Goal: Find specific page/section: Find specific page/section

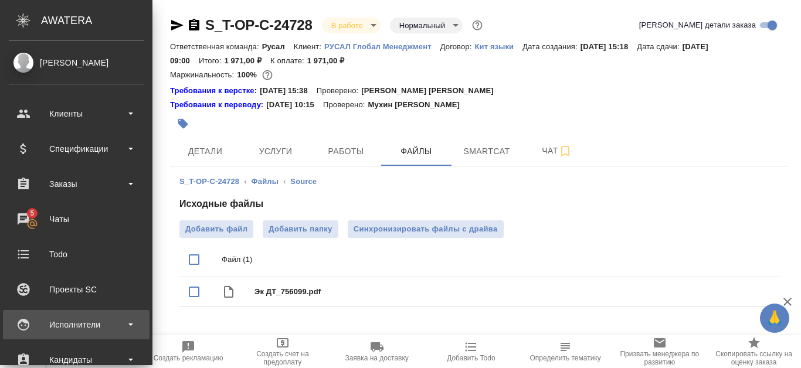
click at [85, 328] on div "Исполнители" at bounding box center [76, 325] width 135 height 18
click at [120, 326] on div "Исполнители" at bounding box center [76, 325] width 135 height 18
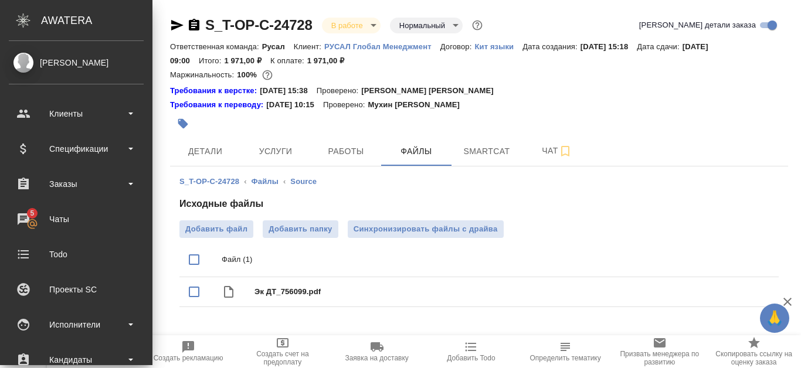
scroll to position [273, 0]
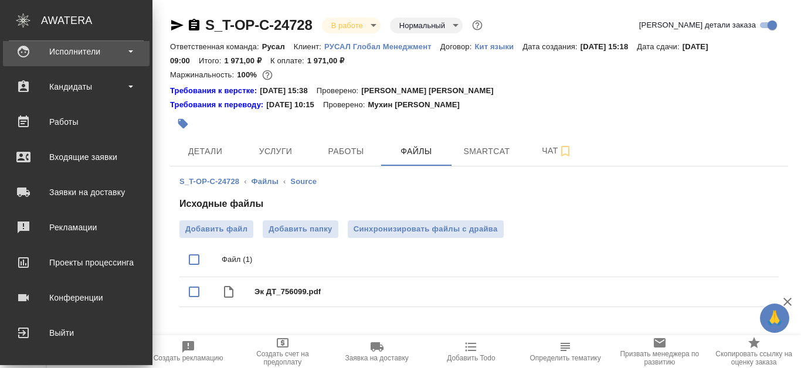
click at [97, 50] on div "Исполнители" at bounding box center [76, 52] width 135 height 18
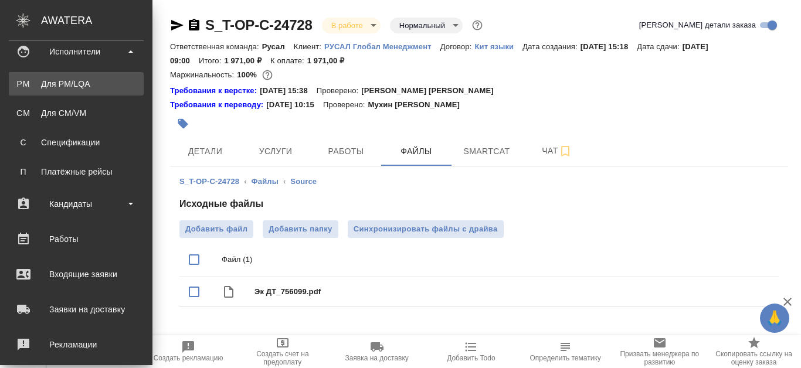
click at [86, 82] on div "Для PM/LQA" at bounding box center [76, 84] width 123 height 12
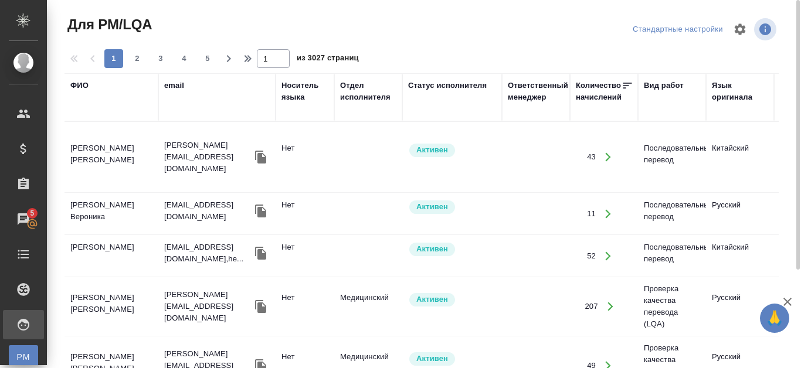
click at [84, 82] on div "ФИО" at bounding box center [79, 86] width 18 height 12
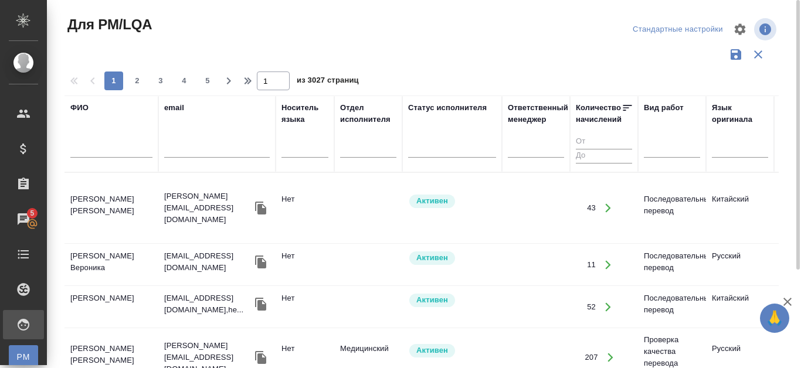
click at [80, 147] on input "text" at bounding box center [111, 150] width 82 height 15
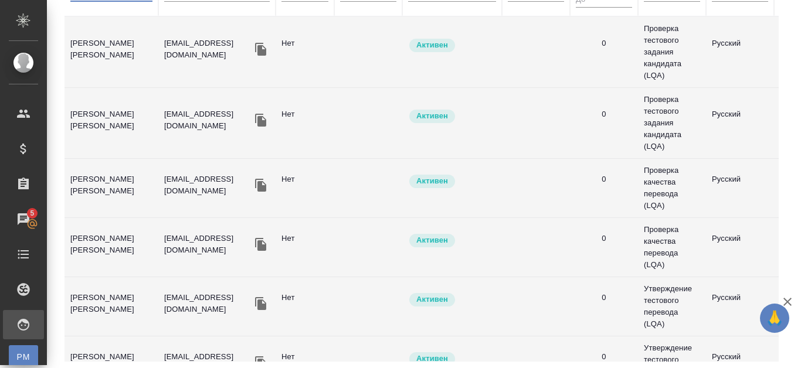
type input "[PERSON_NAME]"
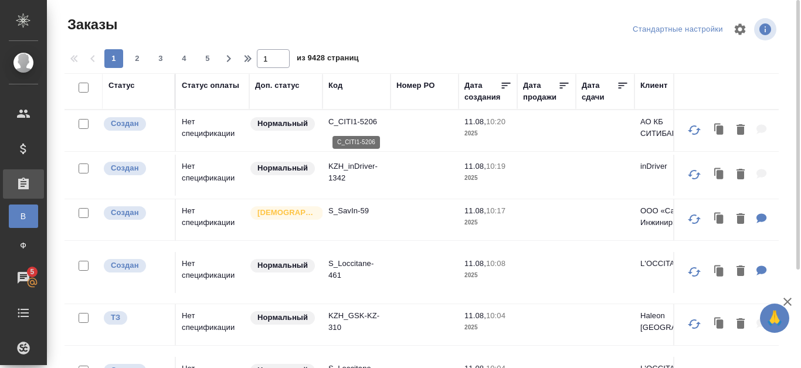
click at [361, 120] on p "C_CITI1-5206" at bounding box center [356, 122] width 56 height 12
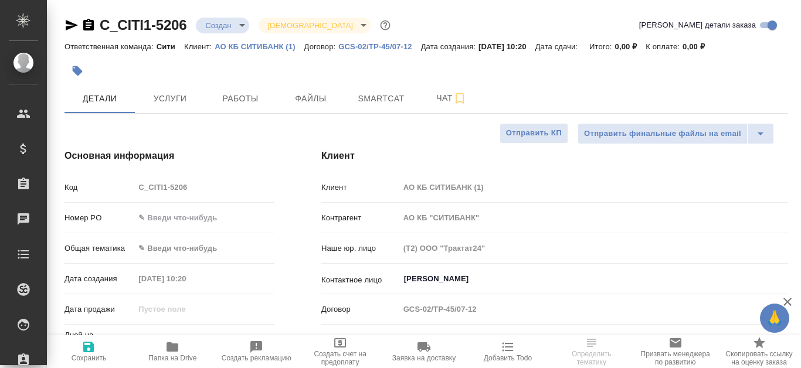
select select "RU"
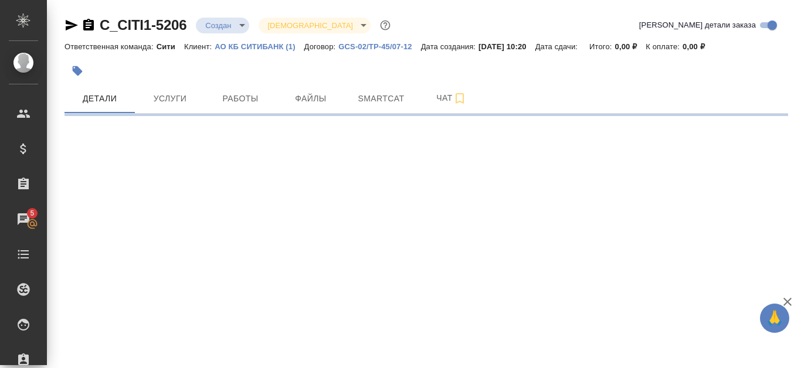
select select "RU"
